Goal: Navigation & Orientation: Locate item on page

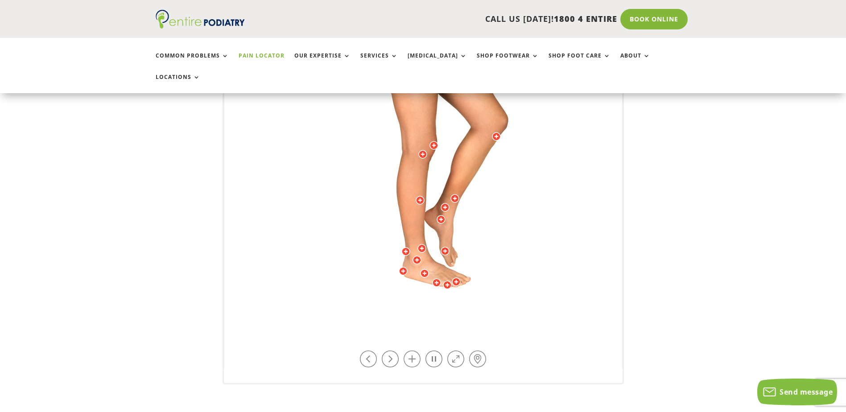
scroll to position [250, 0]
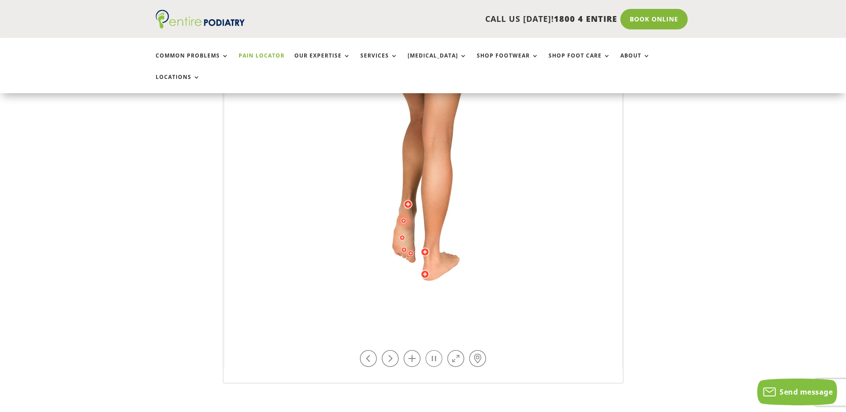
click at [431, 350] on link at bounding box center [433, 358] width 17 height 17
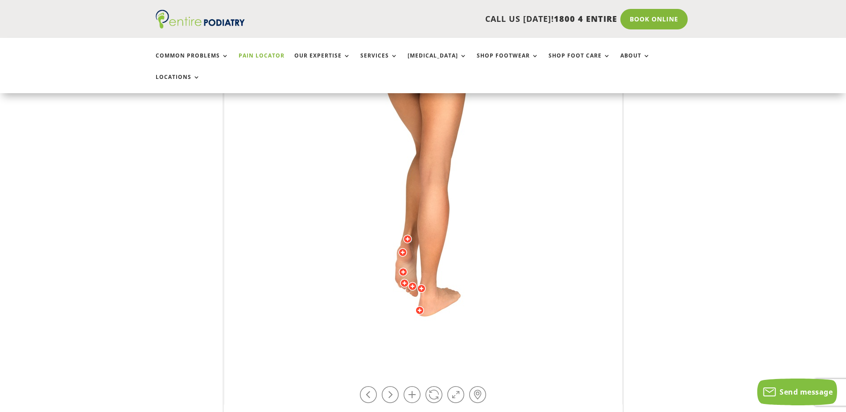
scroll to position [214, 0]
click at [368, 386] on link at bounding box center [368, 394] width 17 height 17
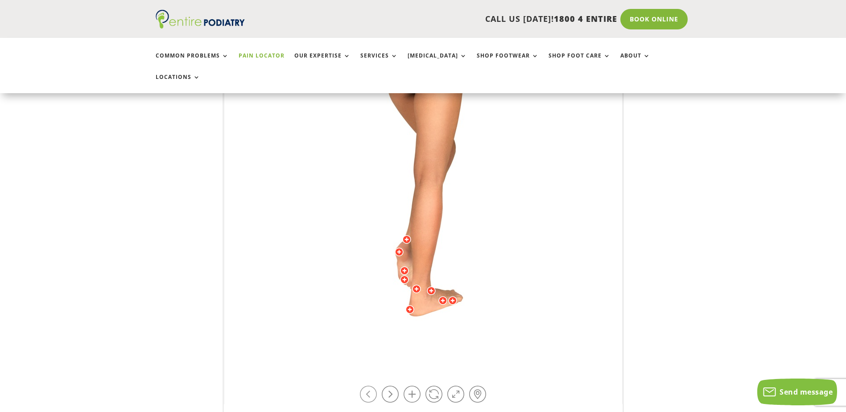
click at [368, 386] on link at bounding box center [368, 394] width 17 height 17
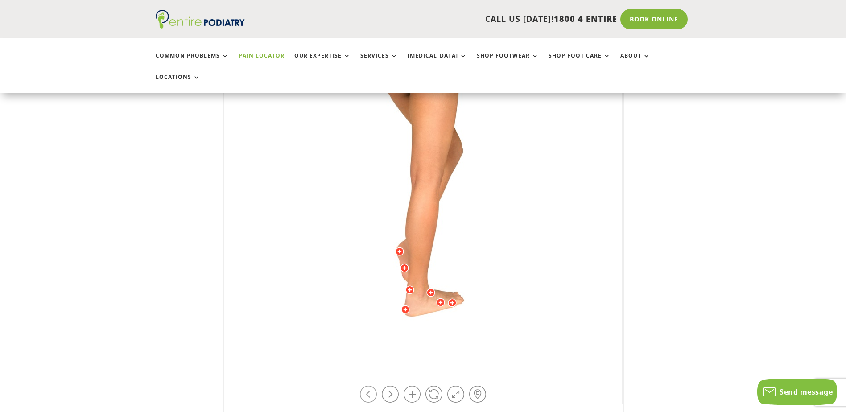
click at [368, 386] on link at bounding box center [368, 394] width 17 height 17
click at [388, 386] on link at bounding box center [390, 394] width 17 height 17
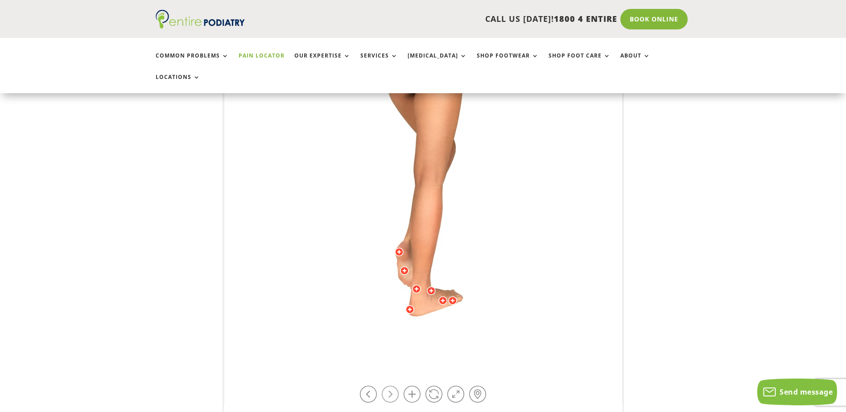
click at [387, 386] on link at bounding box center [390, 394] width 17 height 17
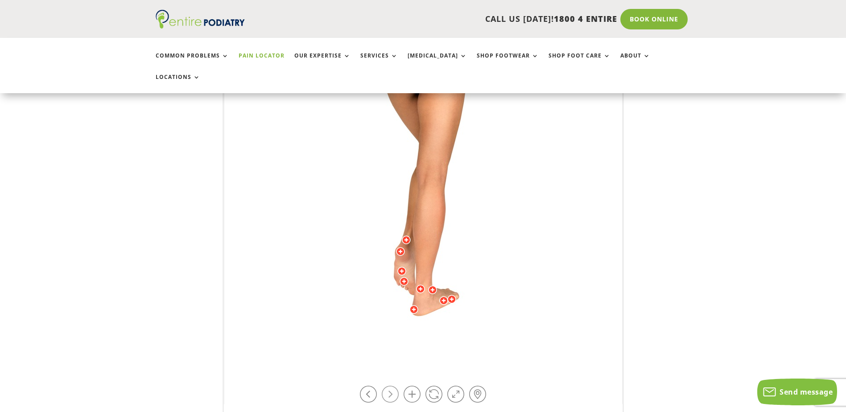
click at [387, 386] on link at bounding box center [390, 394] width 17 height 17
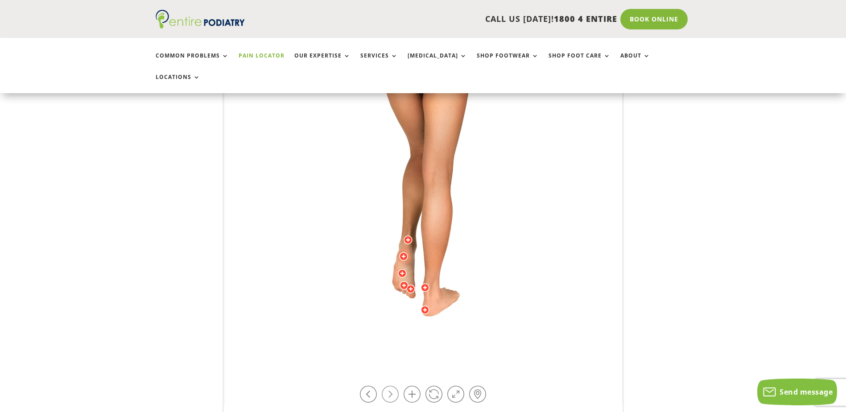
click at [387, 386] on link at bounding box center [390, 394] width 17 height 17
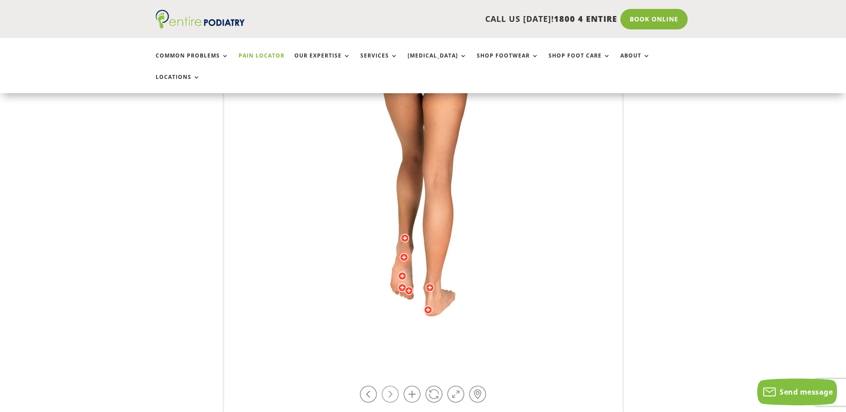
click at [387, 386] on link at bounding box center [390, 394] width 17 height 17
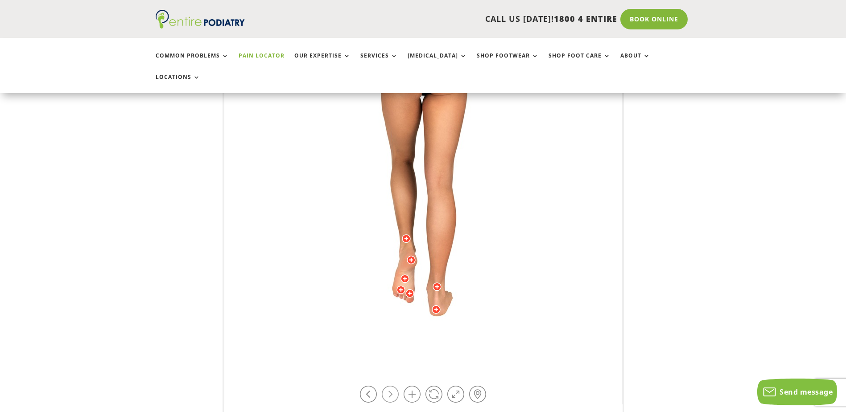
click at [387, 386] on link at bounding box center [390, 394] width 17 height 17
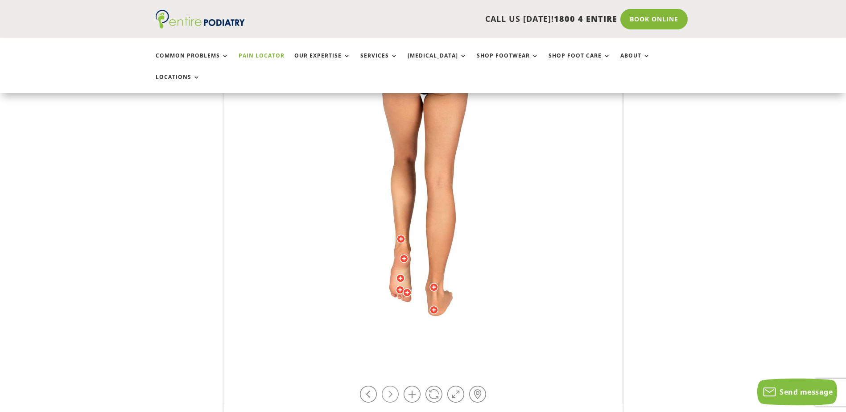
click at [387, 386] on link at bounding box center [390, 394] width 17 height 17
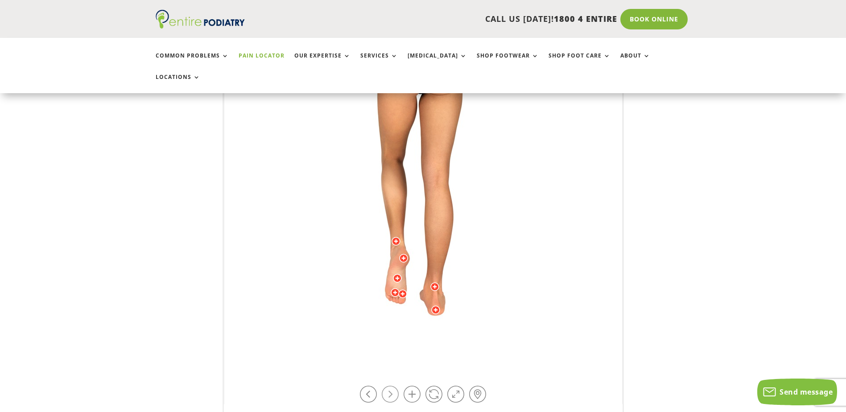
click at [387, 386] on link at bounding box center [390, 394] width 17 height 17
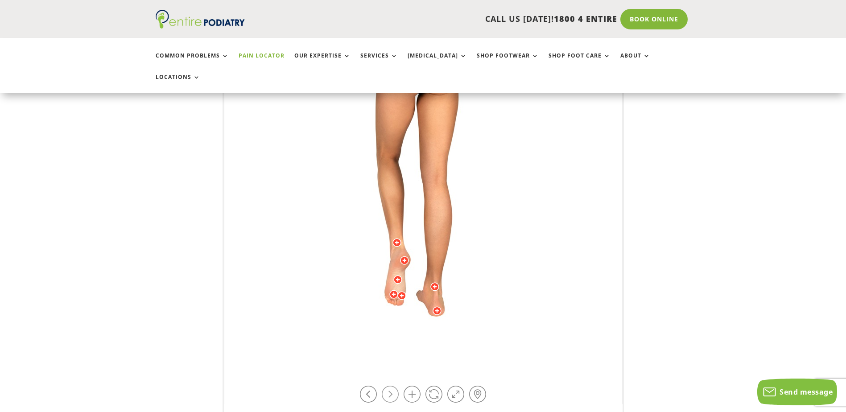
click at [387, 386] on link at bounding box center [390, 394] width 17 height 17
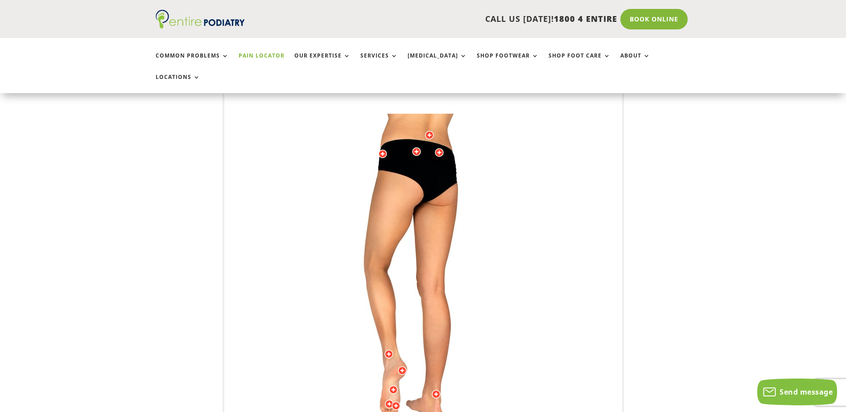
scroll to position [107, 0]
click at [415, 147] on div at bounding box center [416, 151] width 9 height 9
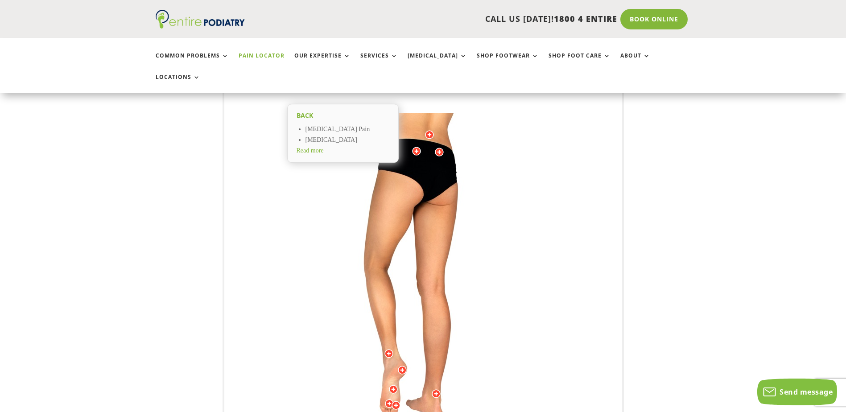
click at [522, 131] on img at bounding box center [423, 291] width 246 height 357
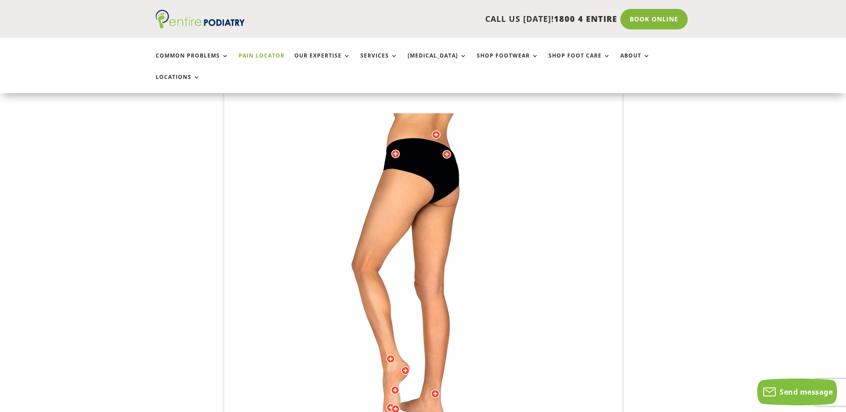
click at [394, 149] on div at bounding box center [395, 153] width 9 height 9
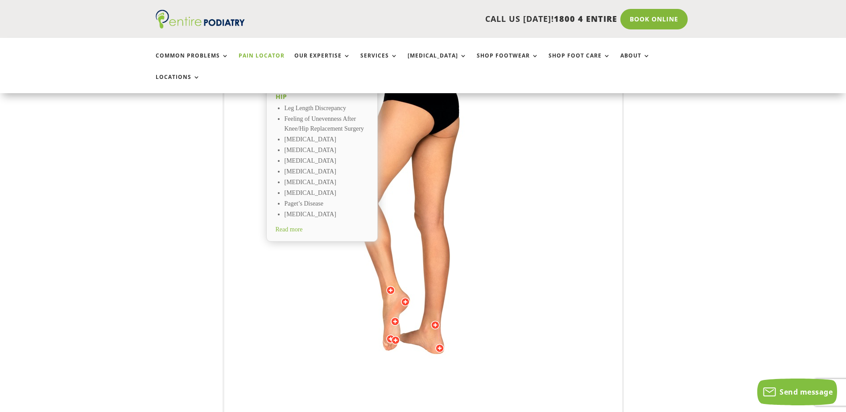
scroll to position [178, 0]
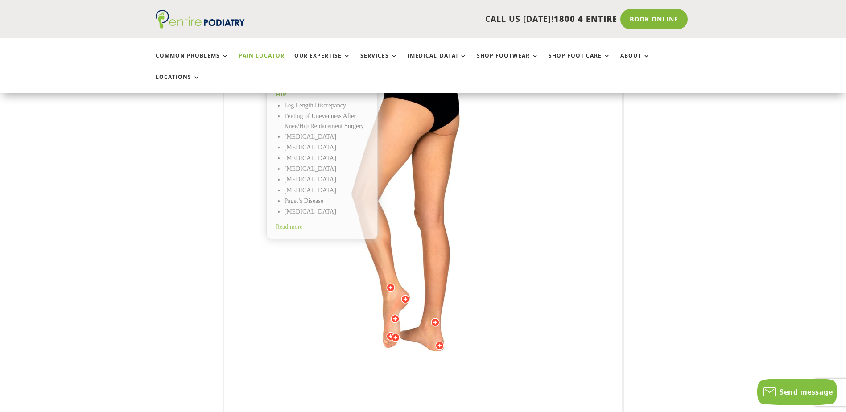
click at [309, 286] on img at bounding box center [423, 220] width 246 height 357
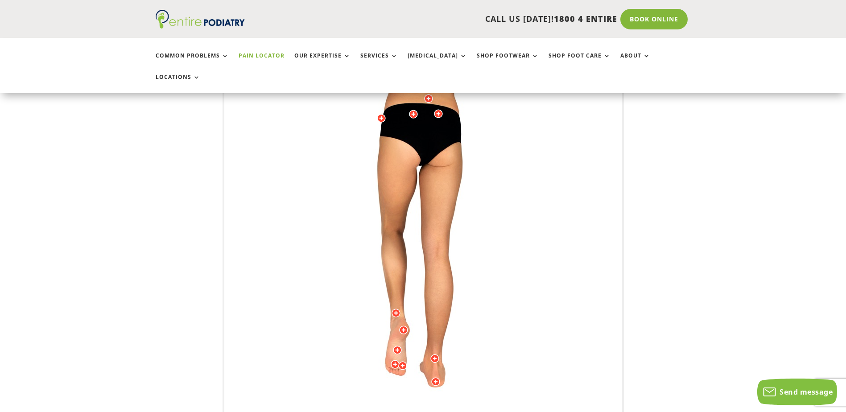
scroll to position [143, 0]
click at [381, 113] on div at bounding box center [381, 117] width 9 height 9
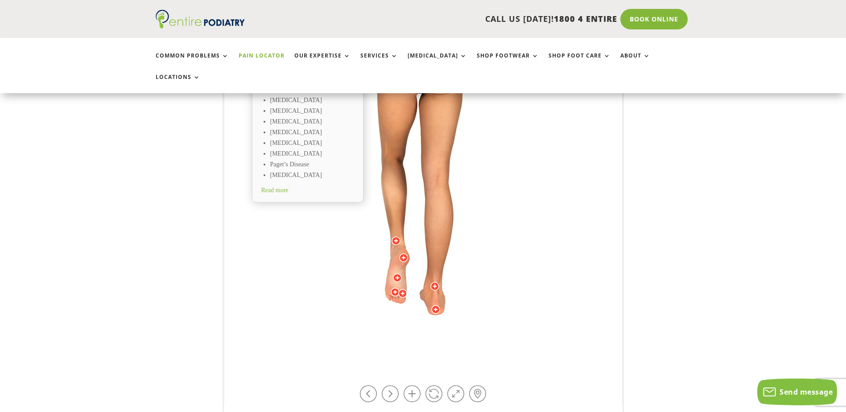
scroll to position [214, 0]
click at [368, 386] on link at bounding box center [368, 394] width 17 height 17
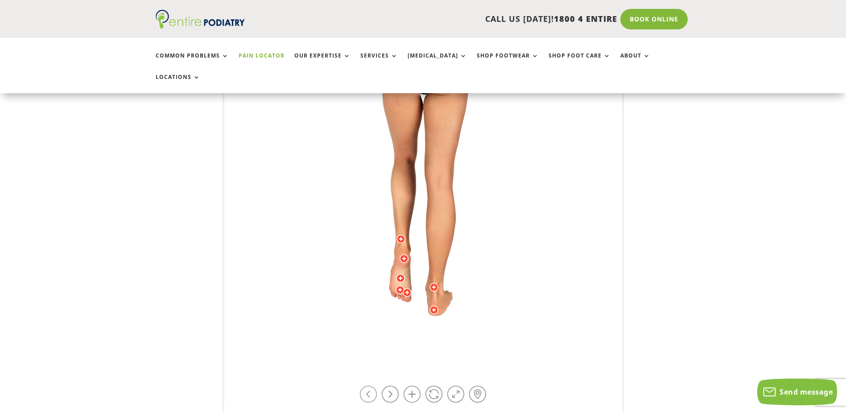
click at [369, 386] on link at bounding box center [368, 394] width 17 height 17
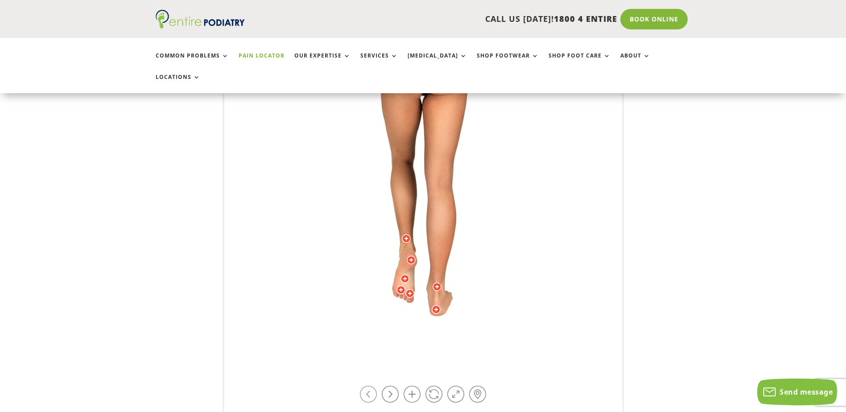
click at [370, 386] on link at bounding box center [368, 394] width 17 height 17
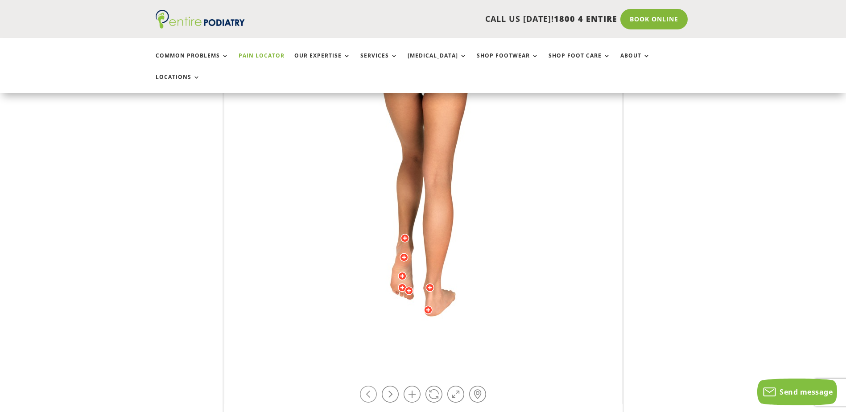
click at [370, 386] on link at bounding box center [368, 394] width 17 height 17
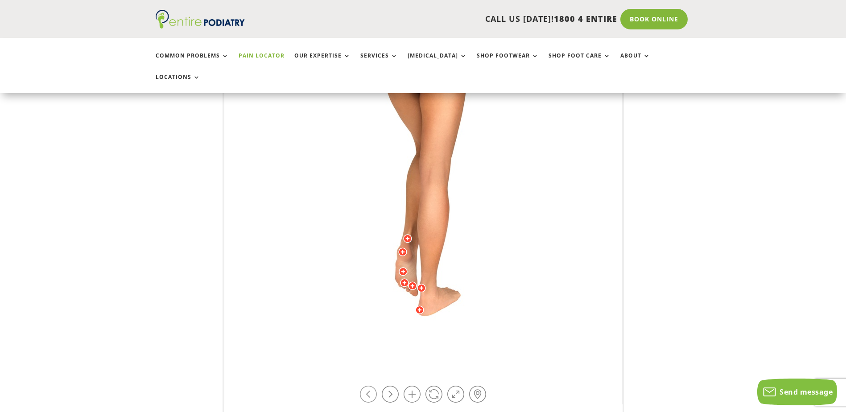
click at [370, 386] on link at bounding box center [368, 394] width 17 height 17
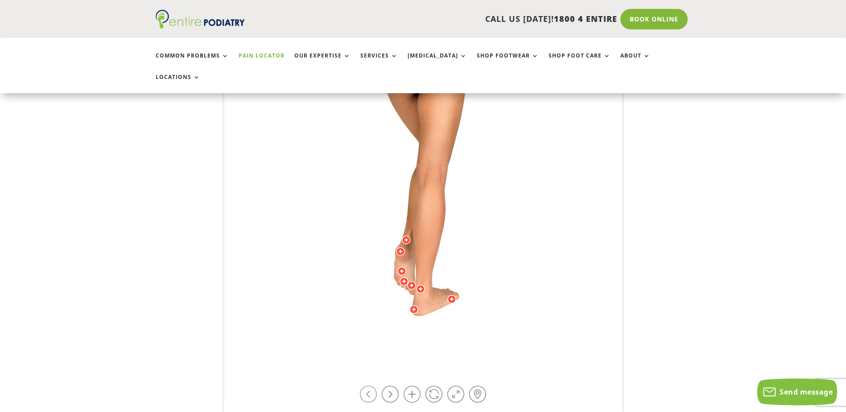
click at [371, 386] on link at bounding box center [368, 394] width 17 height 17
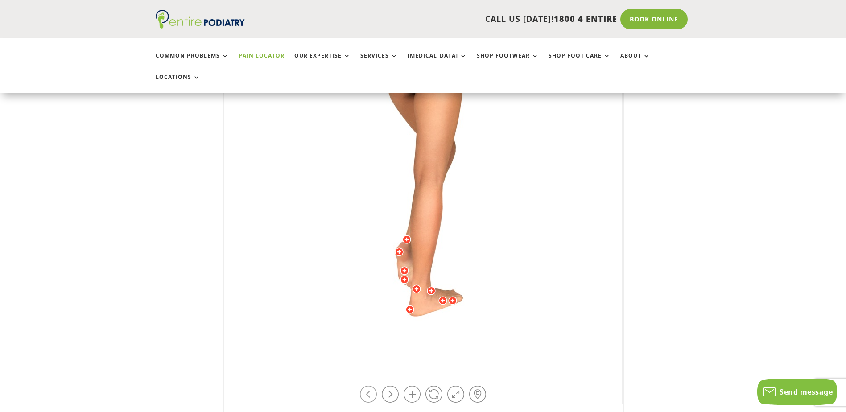
click at [371, 386] on link at bounding box center [368, 394] width 17 height 17
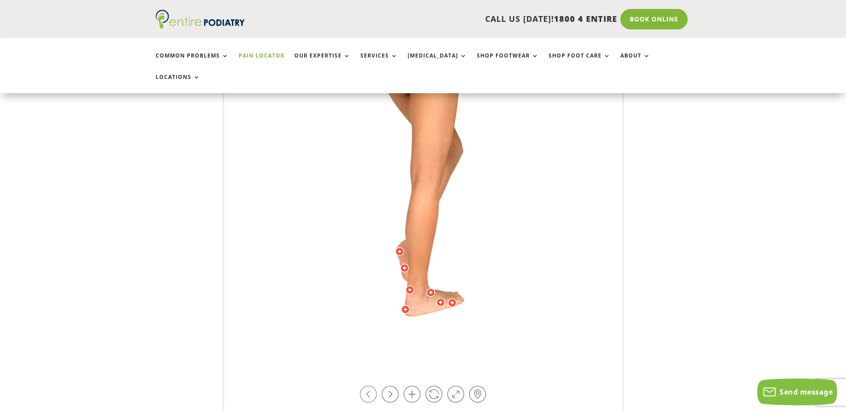
click at [371, 386] on link at bounding box center [368, 394] width 17 height 17
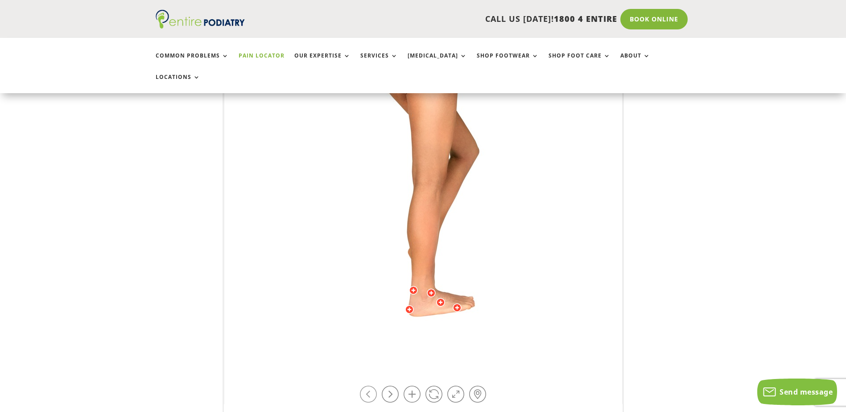
click at [372, 386] on link at bounding box center [368, 394] width 17 height 17
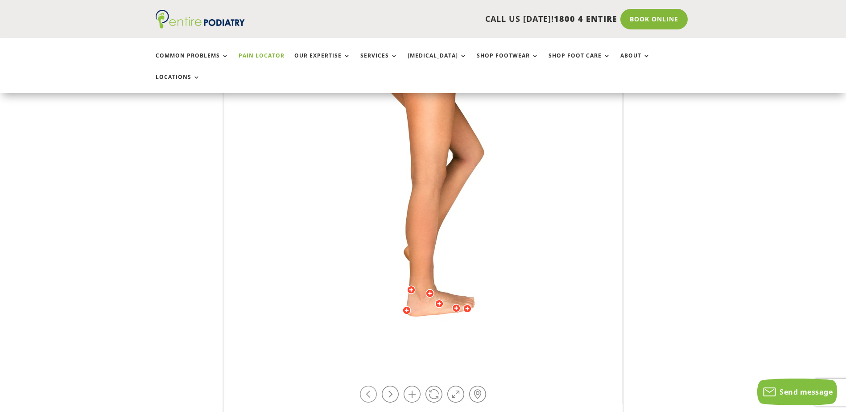
click at [372, 386] on link at bounding box center [368, 394] width 17 height 17
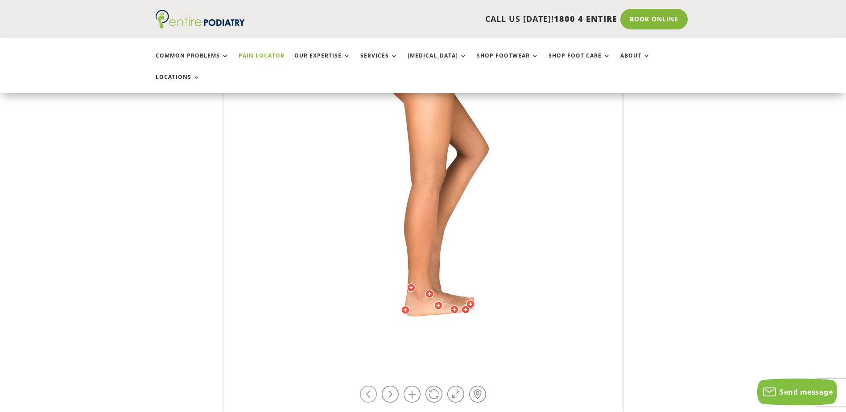
click at [372, 386] on link at bounding box center [368, 394] width 17 height 17
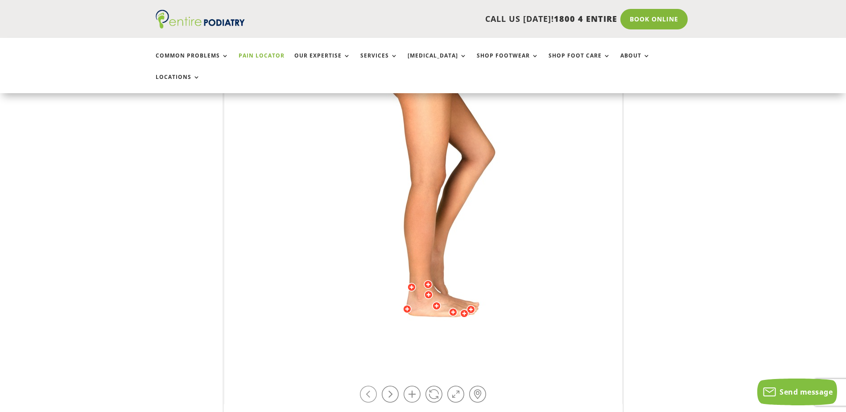
click at [372, 386] on link at bounding box center [368, 394] width 17 height 17
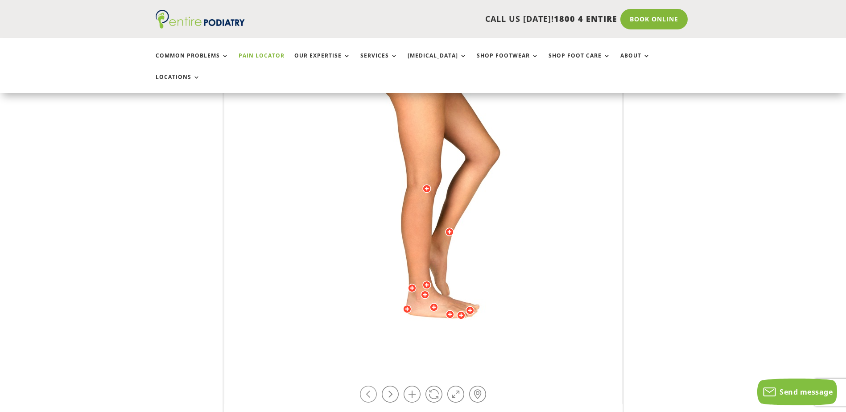
click at [372, 386] on link at bounding box center [368, 394] width 17 height 17
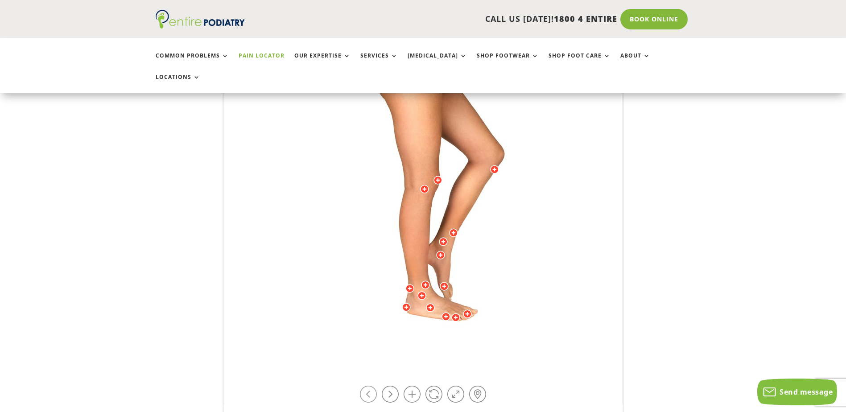
click at [372, 386] on link at bounding box center [368, 394] width 17 height 17
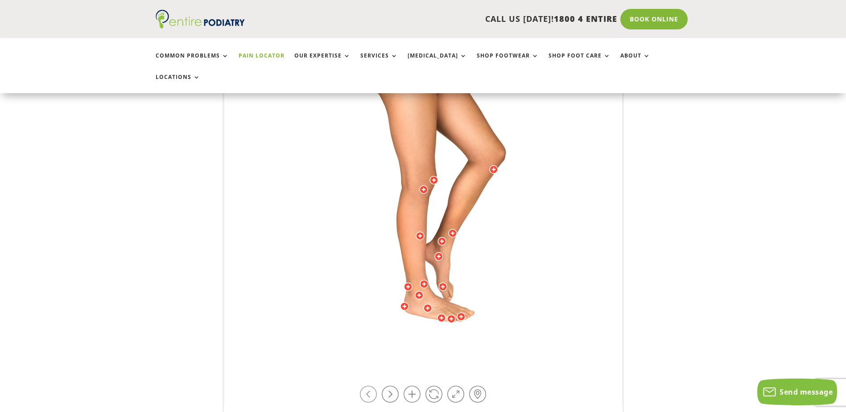
click at [372, 386] on link at bounding box center [368, 394] width 17 height 17
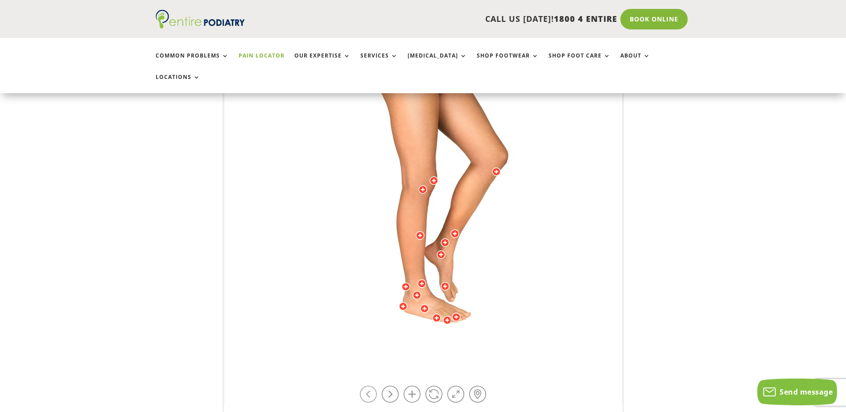
click at [372, 386] on link at bounding box center [368, 394] width 17 height 17
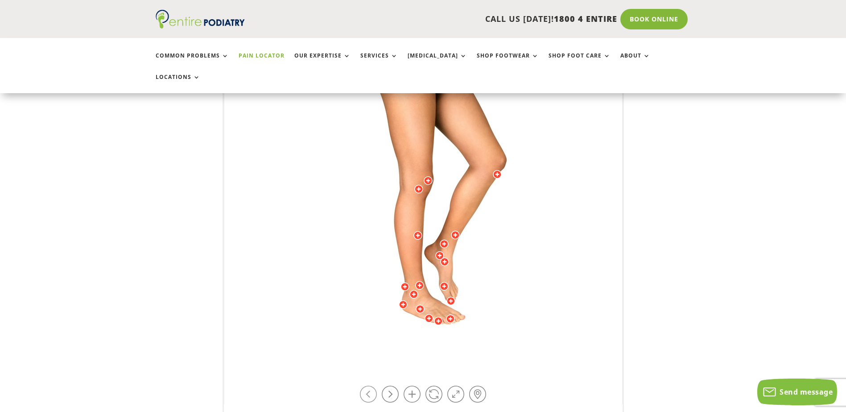
click at [372, 386] on link at bounding box center [368, 394] width 17 height 17
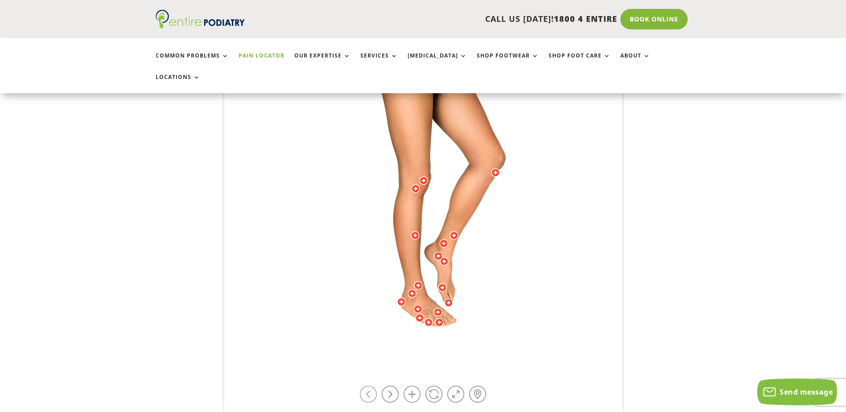
click at [372, 386] on link at bounding box center [368, 394] width 17 height 17
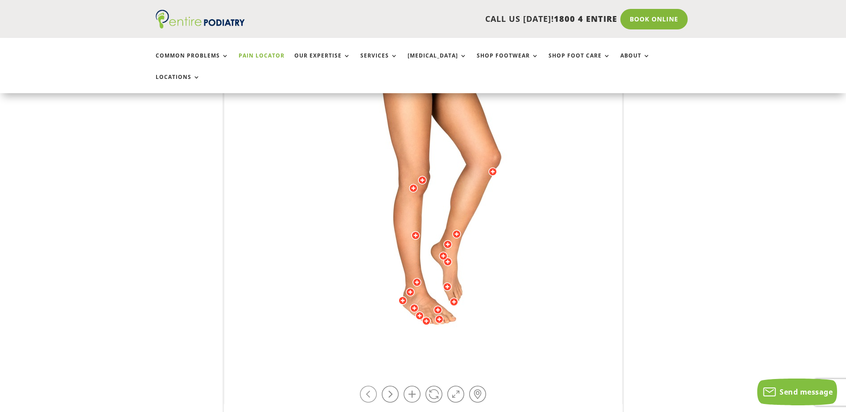
click at [372, 386] on link at bounding box center [368, 394] width 17 height 17
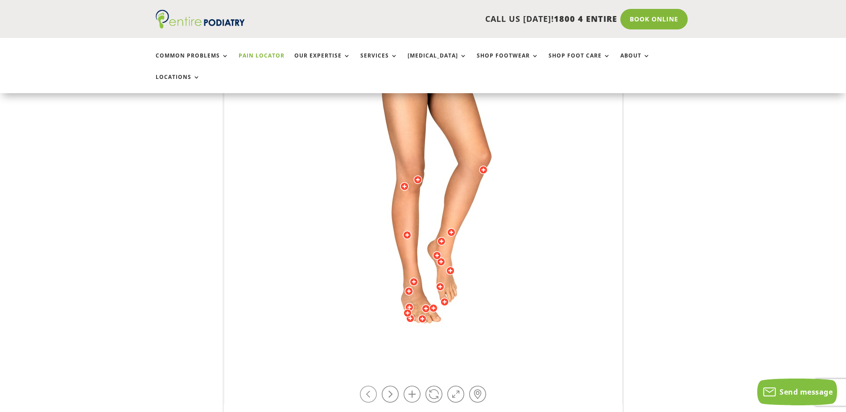
click at [372, 386] on link at bounding box center [368, 394] width 17 height 17
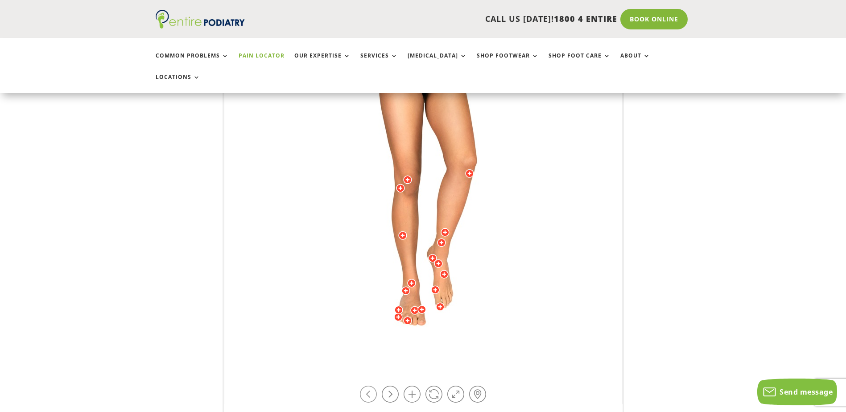
click at [372, 386] on link at bounding box center [368, 394] width 17 height 17
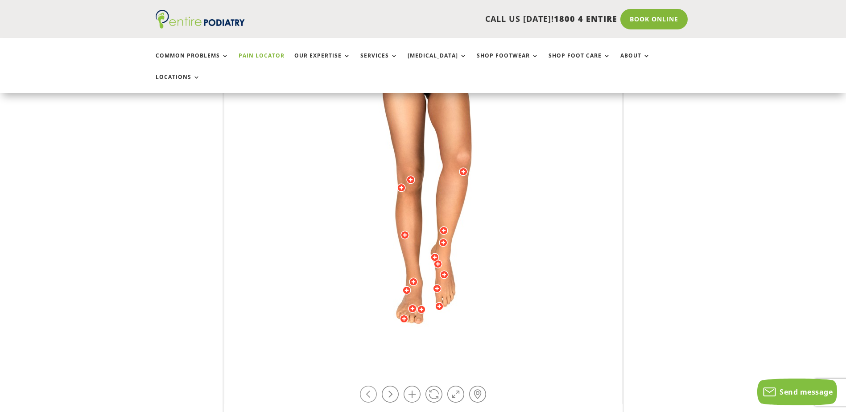
click at [372, 386] on link at bounding box center [368, 394] width 17 height 17
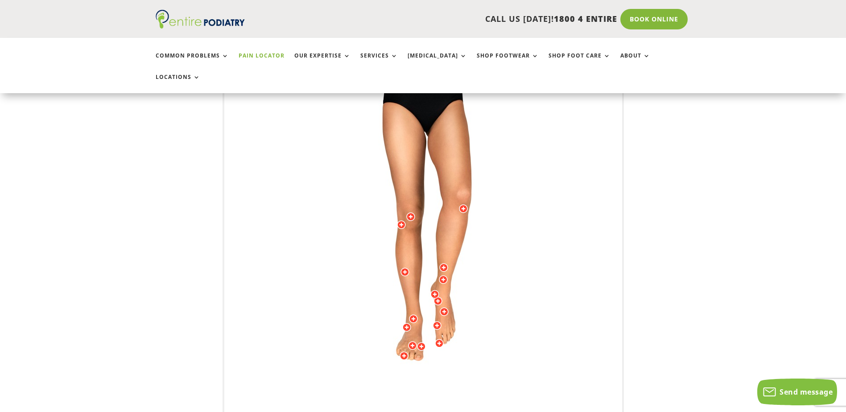
scroll to position [178, 0]
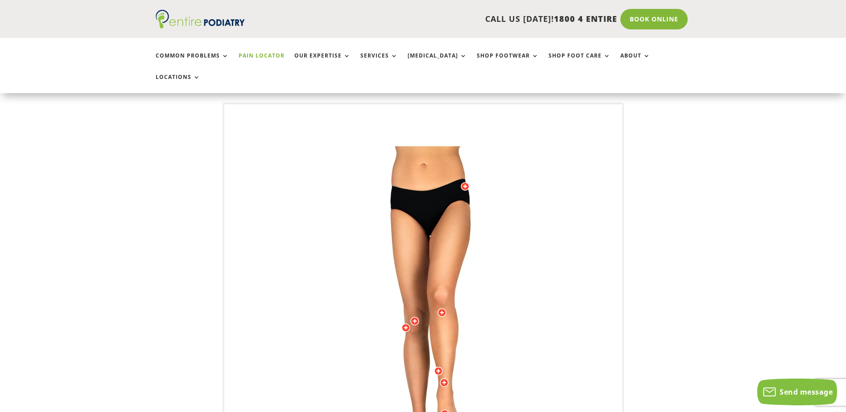
scroll to position [71, 0]
click at [463, 185] on div at bounding box center [465, 189] width 9 height 9
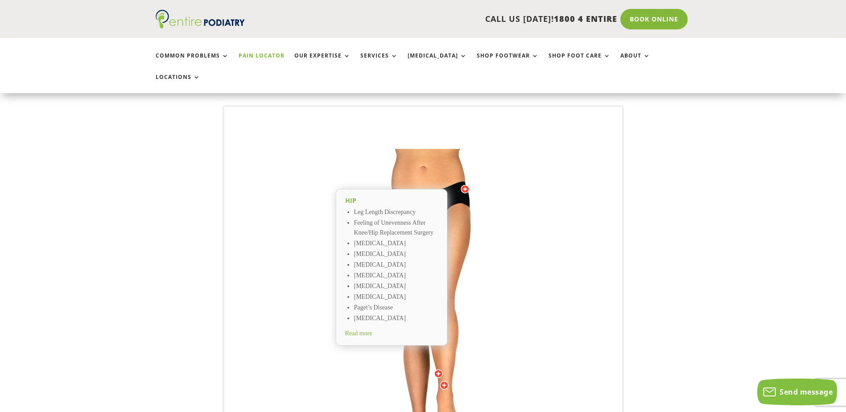
click at [545, 153] on img at bounding box center [423, 327] width 246 height 357
